Goal: Task Accomplishment & Management: Manage account settings

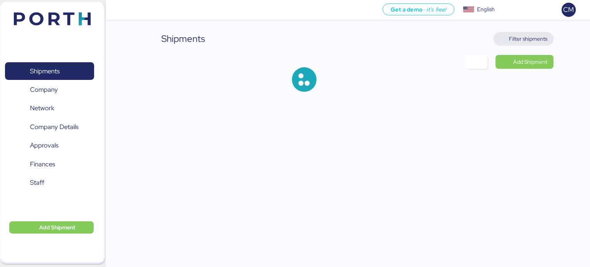
click at [535, 36] on span "Filter shipments" at bounding box center [528, 38] width 38 height 9
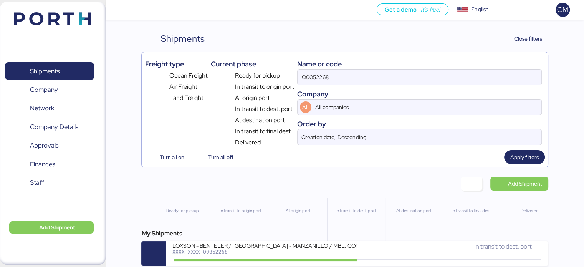
click at [374, 76] on input "O0052268" at bounding box center [419, 77] width 243 height 15
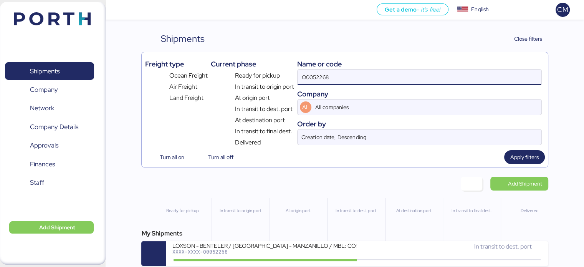
click at [374, 76] on input "O0052268" at bounding box center [419, 77] width 243 height 15
paste input "O0052056"
type input "O0052056"
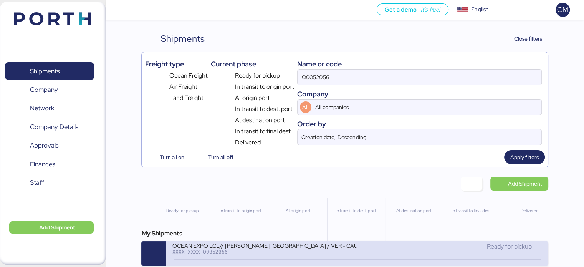
click at [336, 244] on div "OCEAN EXPO LCL// [PERSON_NAME] [GEOGRAPHIC_DATA] / VER - CAUCEDO" at bounding box center [264, 245] width 184 height 7
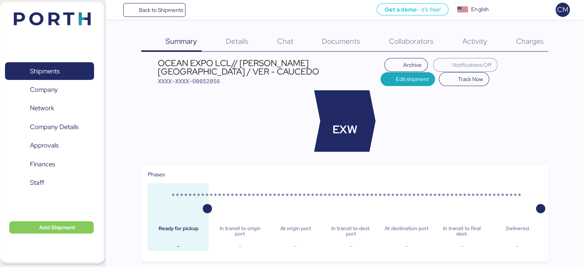
click at [516, 36] on div "Charges 0" at bounding box center [520, 42] width 56 height 20
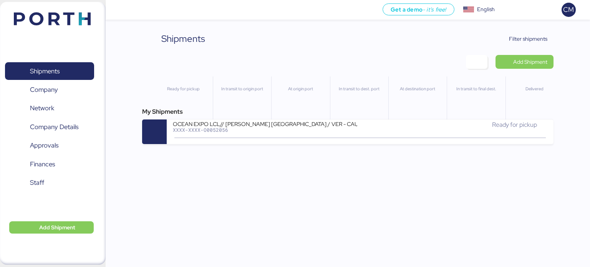
click at [538, 46] on div "Shipments Clear Filters Filter shipments Add Shipment Ready for pickup In trans…" at bounding box center [348, 88] width 412 height 112
click at [534, 40] on span "Filter shipments" at bounding box center [528, 38] width 38 height 9
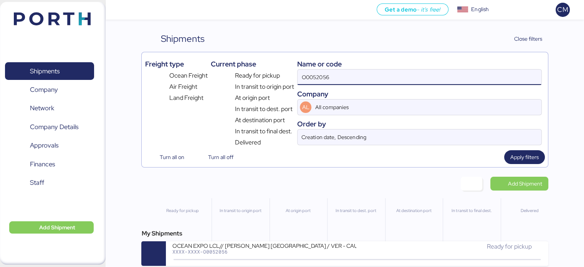
click at [357, 76] on input "O0052056" at bounding box center [419, 77] width 243 height 15
paste input "O0052214"
type input "O0052214"
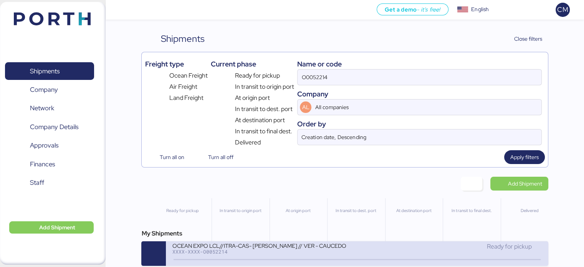
click at [278, 242] on div "OCEAN EXPO LCL//ITRA-CAS- HARRY HEISEN // VER - CAUCEDO XXXX-XXXX-O0052214 Read…" at bounding box center [357, 253] width 382 height 25
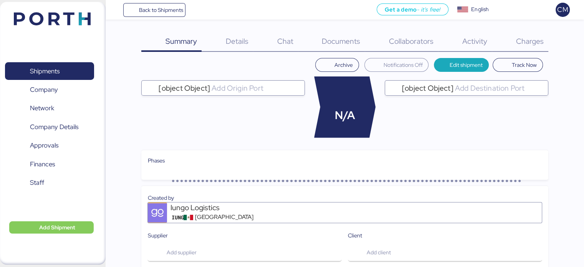
click at [518, 39] on span "Charges" at bounding box center [530, 41] width 28 height 10
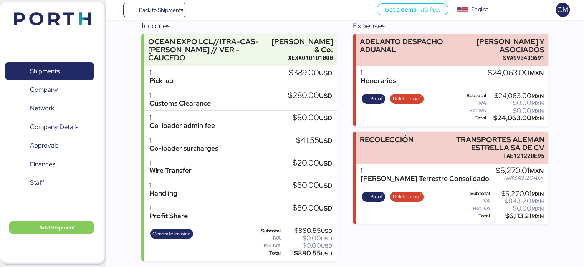
scroll to position [98, 0]
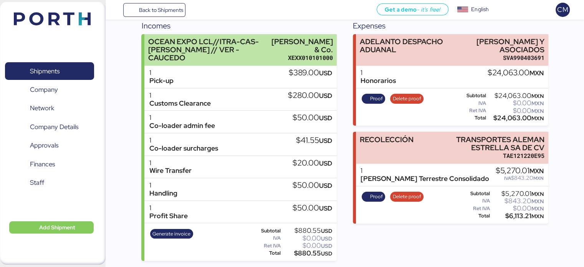
click at [231, 62] on div "OCEAN EXPO LCL//ITRA-CAS- HARRY HEISEN // VER - CAUCEDO" at bounding box center [208, 50] width 120 height 24
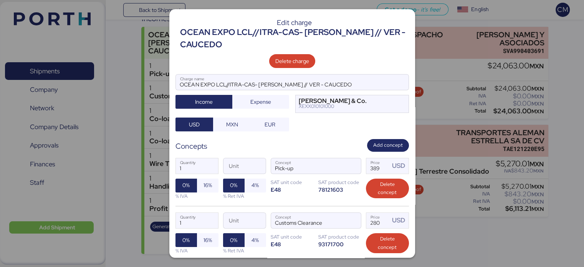
click at [452, 92] on div at bounding box center [292, 133] width 584 height 267
click at [435, 41] on div at bounding box center [292, 133] width 584 height 267
click at [452, 103] on div at bounding box center [292, 133] width 584 height 267
click at [155, 50] on div at bounding box center [292, 133] width 584 height 267
click at [493, 235] on div at bounding box center [292, 133] width 584 height 267
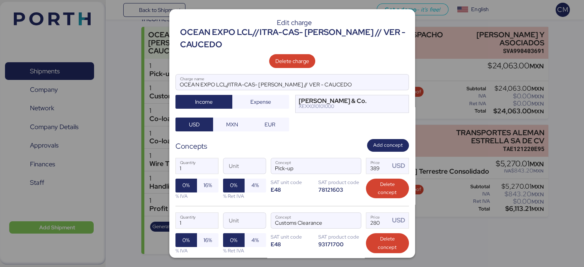
scroll to position [334, 0]
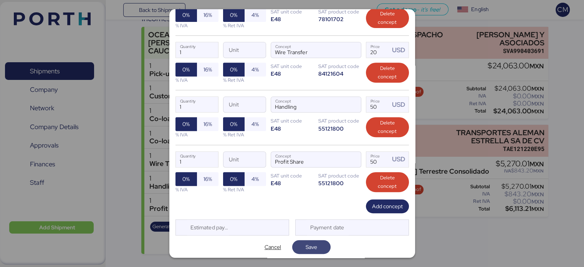
click at [313, 245] on span "Save" at bounding box center [312, 246] width 12 height 9
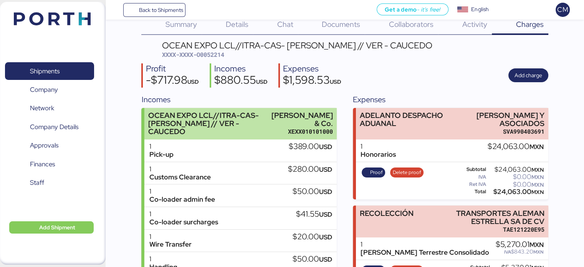
scroll to position [18, 0]
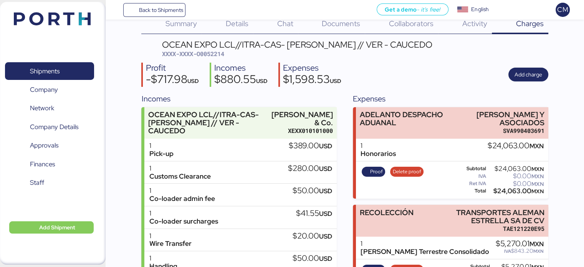
click at [218, 56] on span "XXXX-XXXX-O0052214" at bounding box center [193, 54] width 62 height 8
copy span "O0052214"
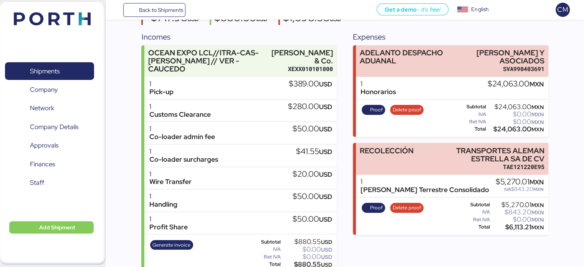
scroll to position [98, 0]
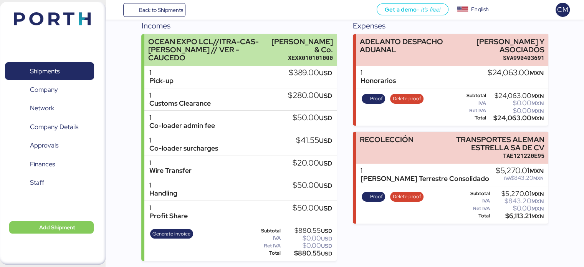
click at [268, 61] on div "OCEAN EXPO LCL//ITRA-CAS- HARRY HEISEN // VER - CAUCEDO" at bounding box center [208, 50] width 120 height 24
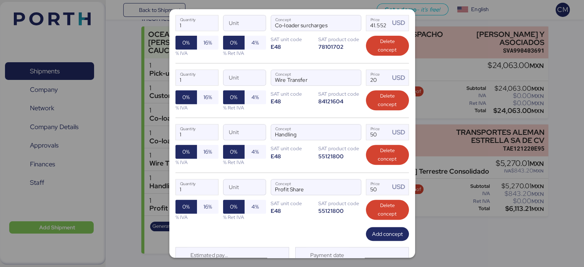
scroll to position [310, 0]
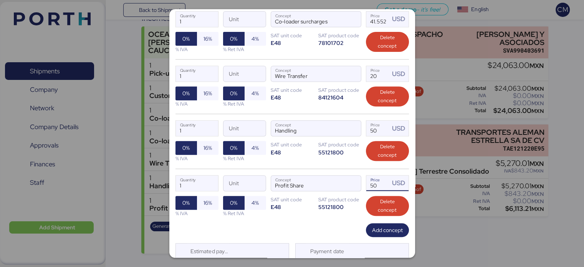
click at [372, 182] on input "50" at bounding box center [378, 182] width 24 height 15
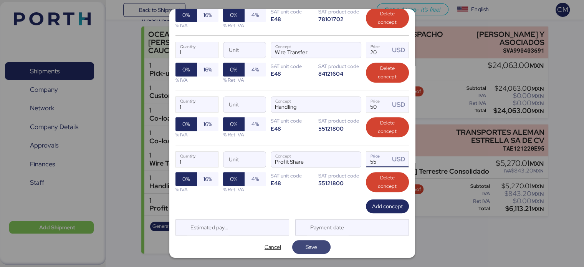
type input "55"
click at [313, 248] on span "Save" at bounding box center [312, 246] width 12 height 9
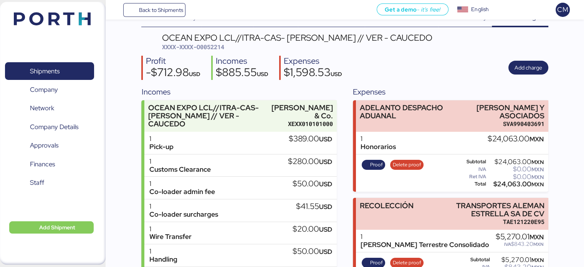
scroll to position [48, 0]
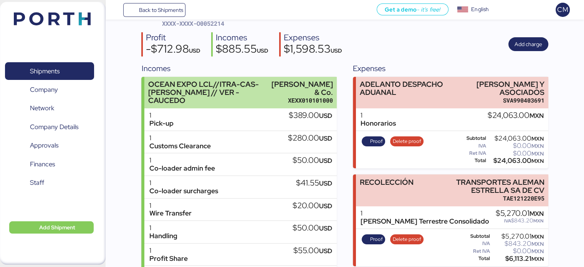
click at [251, 90] on div "OCEAN EXPO LCL//ITRA-CAS- HARRY HEISEN // VER - CAUCEDO" at bounding box center [208, 92] width 120 height 24
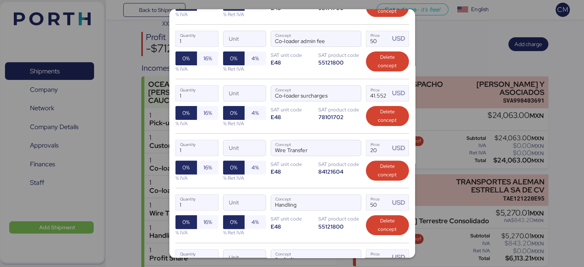
scroll to position [334, 0]
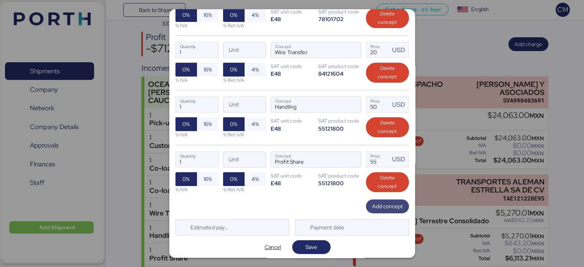
click at [372, 202] on span "Add concept" at bounding box center [387, 206] width 31 height 9
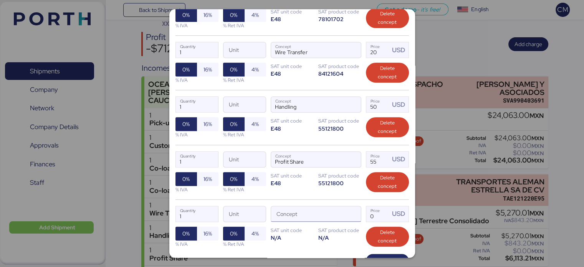
click at [321, 206] on input "Concept" at bounding box center [306, 213] width 71 height 15
click at [352, 211] on span "button" at bounding box center [353, 216] width 16 height 16
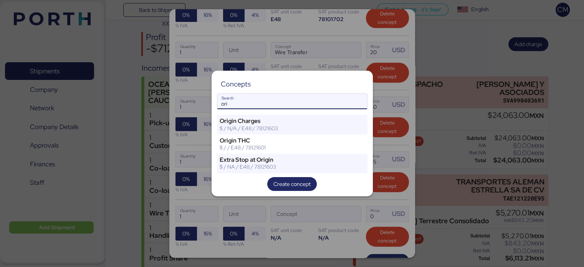
type input "ori"
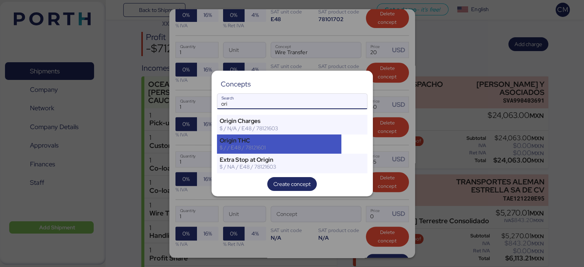
click at [306, 143] on div "Origin THC" at bounding box center [279, 140] width 119 height 7
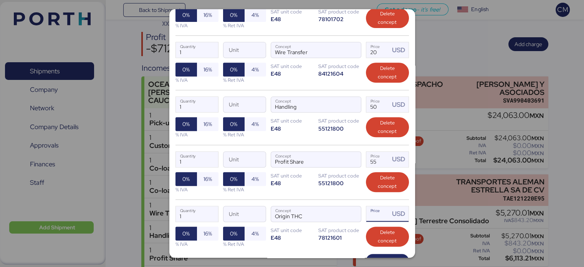
click at [376, 213] on input "Price USD" at bounding box center [378, 213] width 24 height 15
type input "0"
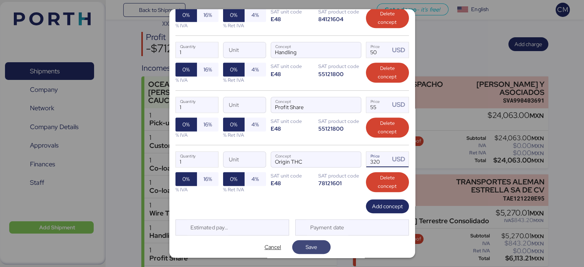
type input "320"
click at [312, 246] on span "Save" at bounding box center [312, 246] width 12 height 9
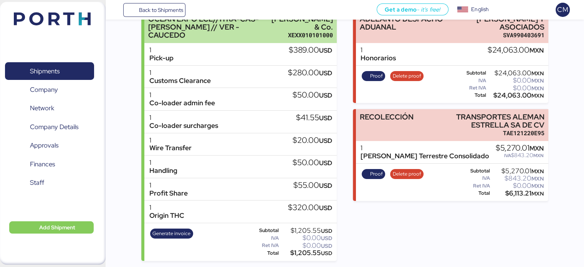
scroll to position [120, 0]
